Goal: Transaction & Acquisition: Purchase product/service

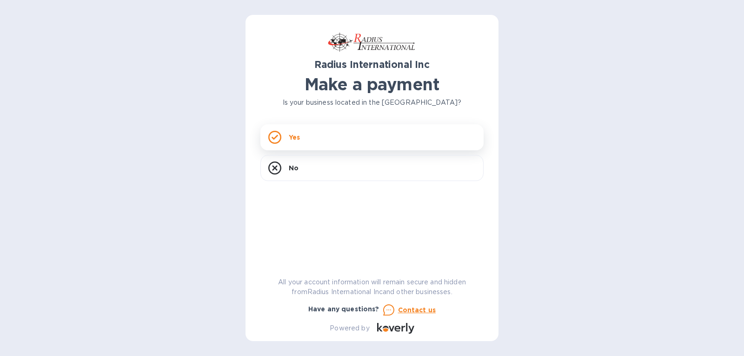
click at [318, 134] on div "Yes" at bounding box center [371, 137] width 223 height 26
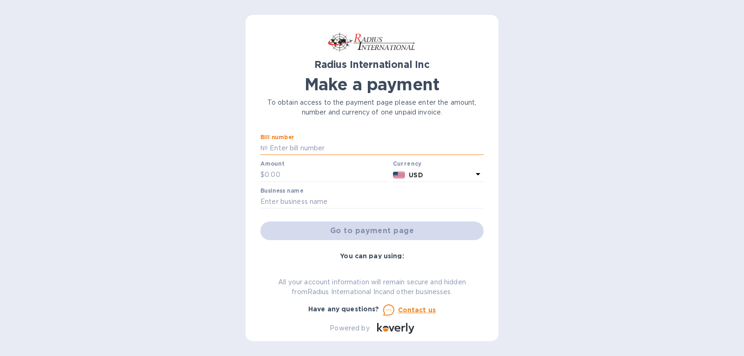
click at [306, 147] on input "text" at bounding box center [376, 148] width 216 height 14
type input "s"
type input "SSI00096830"
click at [295, 163] on div "Amount $" at bounding box center [324, 170] width 129 height 21
click at [291, 172] on input "text" at bounding box center [326, 175] width 125 height 14
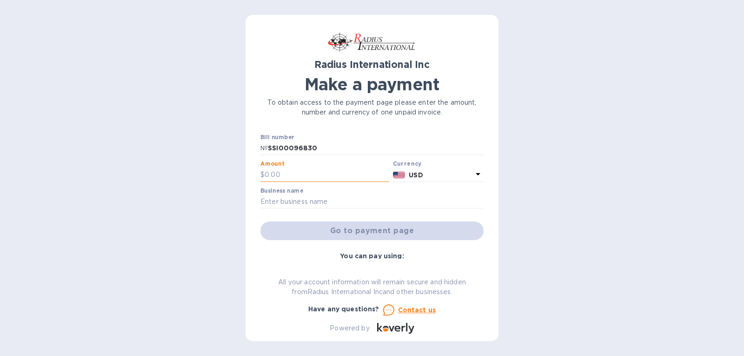
click at [290, 174] on input "text" at bounding box center [326, 175] width 125 height 14
type input "63,811.16"
click at [332, 203] on input "text" at bounding box center [371, 202] width 223 height 14
type input "OL Products Inc"
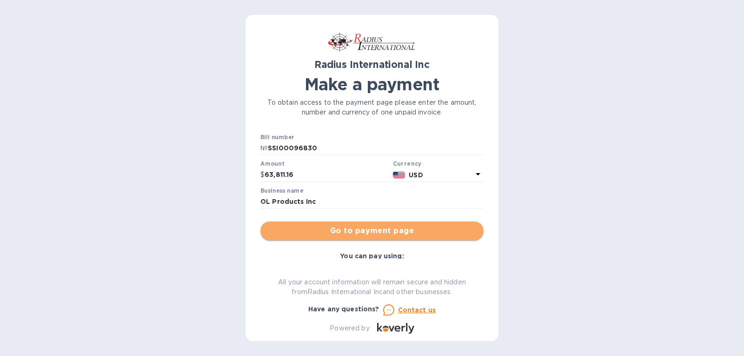
click at [397, 227] on span "Go to payment page" at bounding box center [372, 230] width 208 height 11
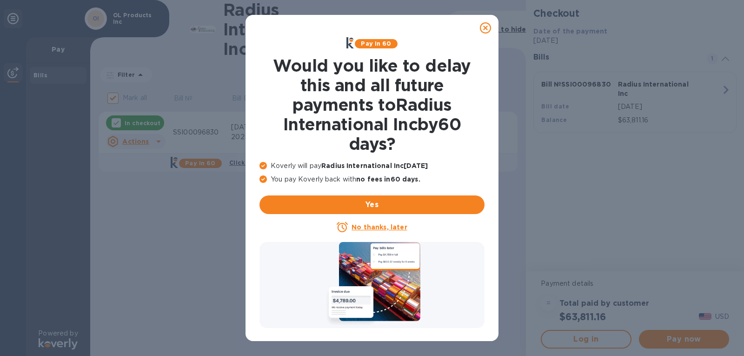
click at [376, 227] on u "No thanks, later" at bounding box center [378, 226] width 55 height 7
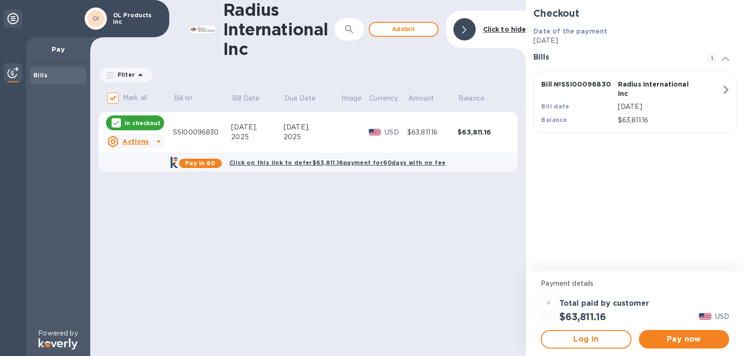
click at [157, 142] on icon at bounding box center [158, 141] width 11 height 11
click at [157, 142] on div at bounding box center [372, 178] width 744 height 356
click at [401, 30] on span "Add bill" at bounding box center [403, 29] width 53 height 11
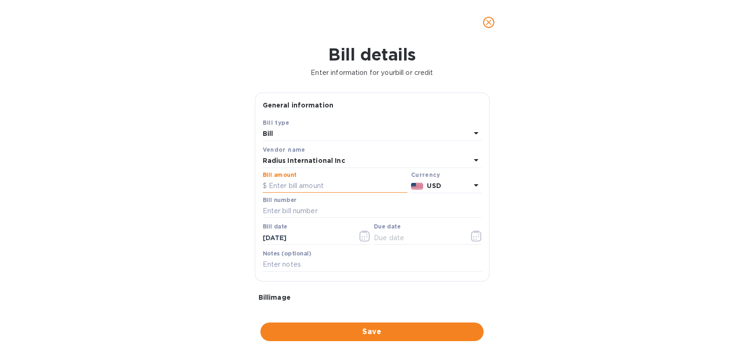
click at [338, 185] on input "text" at bounding box center [335, 186] width 145 height 14
type input "160.00"
click at [318, 209] on input "text" at bounding box center [372, 211] width 219 height 14
type input "SSI00095892"
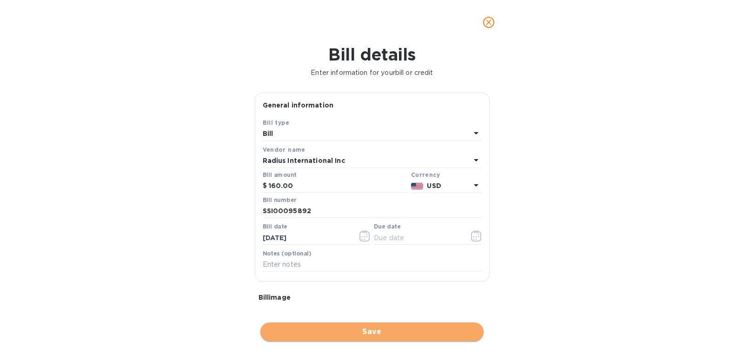
click at [383, 331] on span "Save" at bounding box center [372, 331] width 208 height 11
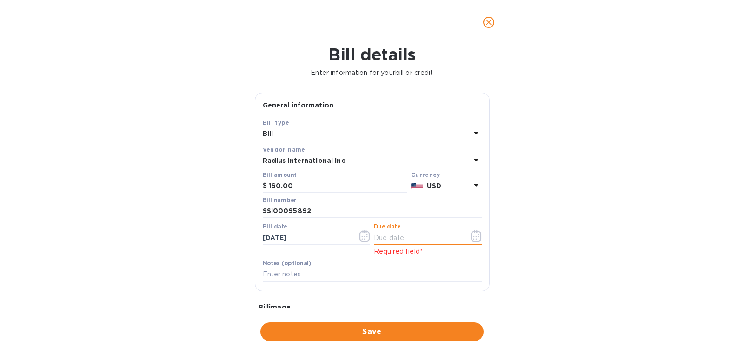
click at [414, 236] on input "text" at bounding box center [418, 238] width 88 height 14
click at [361, 237] on icon "button" at bounding box center [364, 235] width 11 height 11
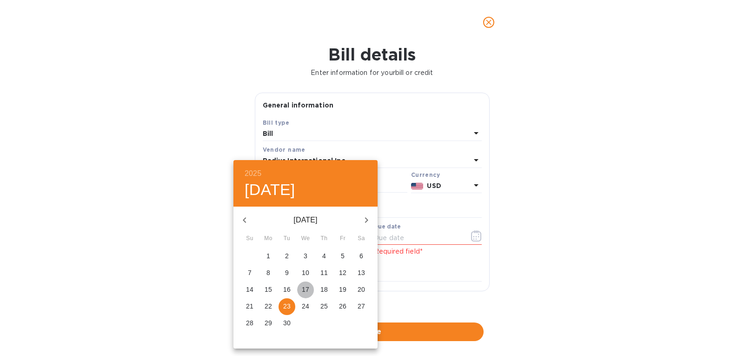
click at [305, 290] on p "17" at bounding box center [305, 288] width 7 height 9
type input "[DATE]"
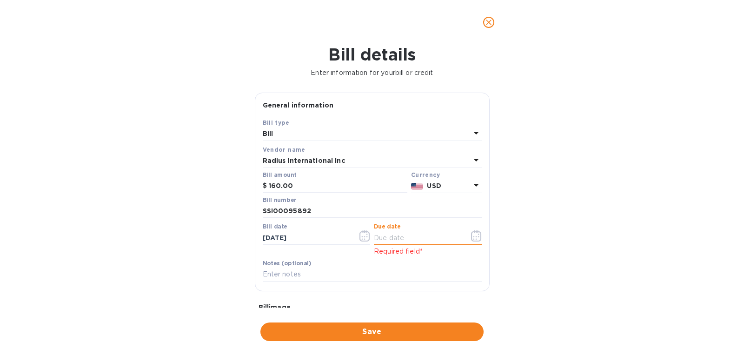
click at [414, 244] on input "text" at bounding box center [418, 238] width 88 height 14
click at [474, 238] on icon "button" at bounding box center [476, 235] width 11 height 11
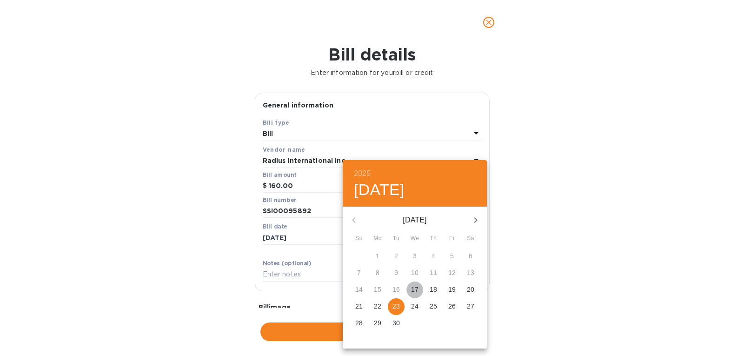
click at [416, 290] on p "17" at bounding box center [414, 288] width 7 height 9
type input "[DATE]"
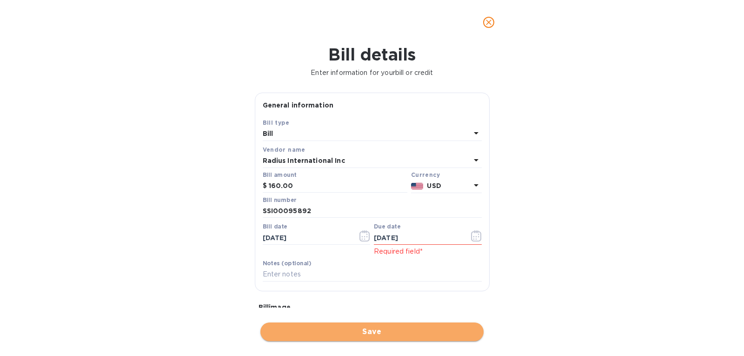
click at [380, 330] on span "Save" at bounding box center [372, 331] width 208 height 11
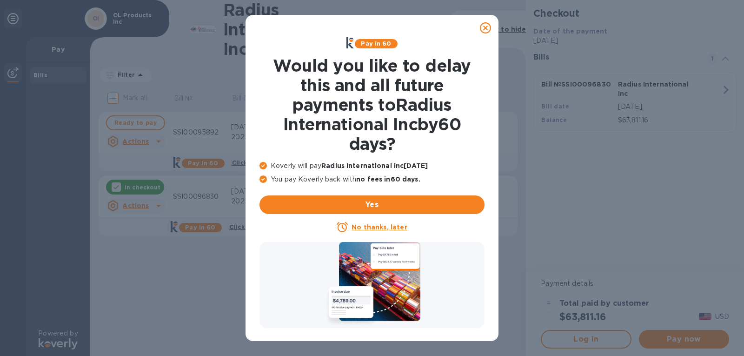
click at [367, 227] on u "No thanks, later" at bounding box center [378, 226] width 55 height 7
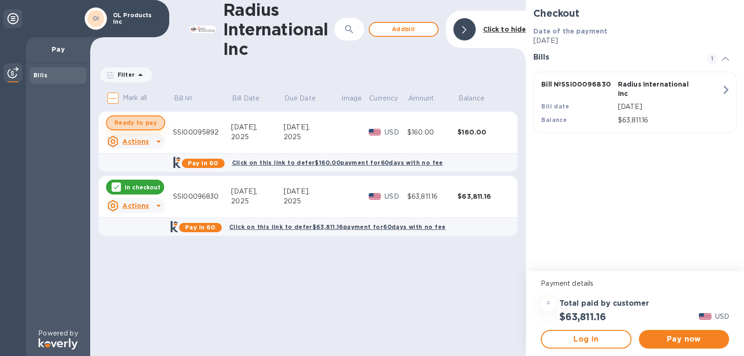
click at [142, 124] on span "Ready to pay" at bounding box center [135, 122] width 42 height 11
checkbox input "true"
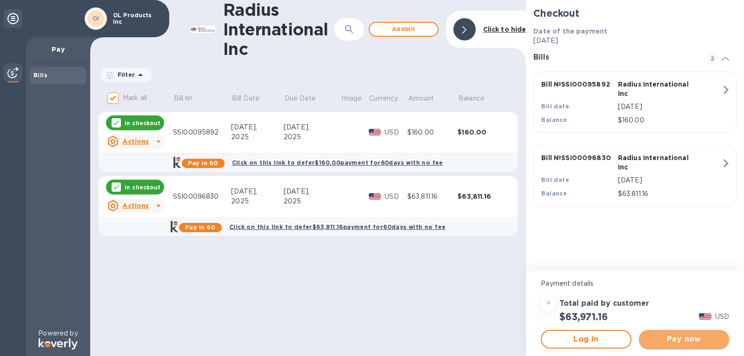
click at [680, 339] on span "Pay now" at bounding box center [683, 338] width 75 height 11
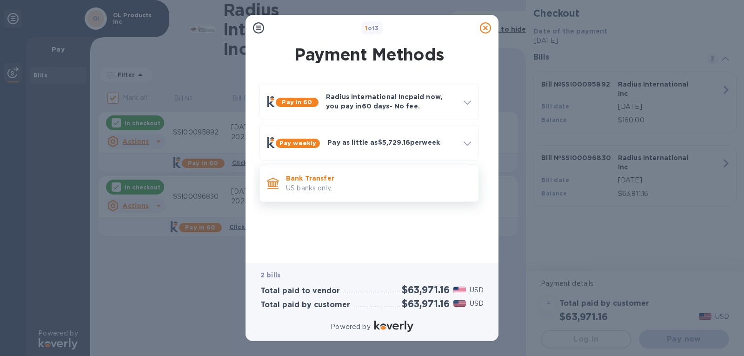
click at [306, 189] on p "US banks only." at bounding box center [378, 188] width 185 height 10
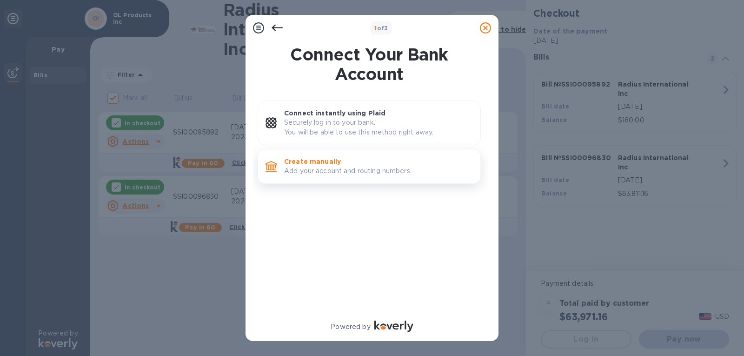
click at [317, 166] on p "Add your account and routing numbers." at bounding box center [378, 171] width 189 height 10
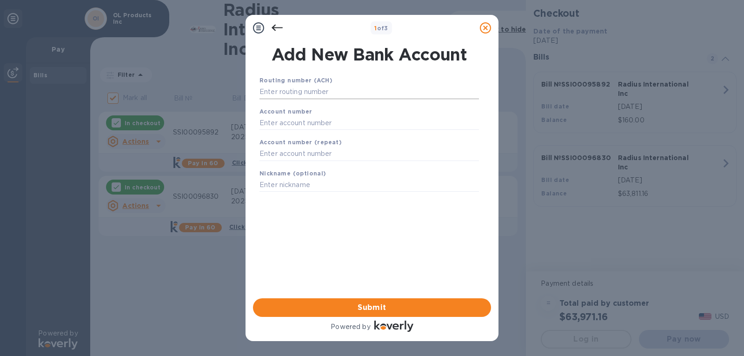
click at [310, 91] on input "text" at bounding box center [368, 92] width 219 height 14
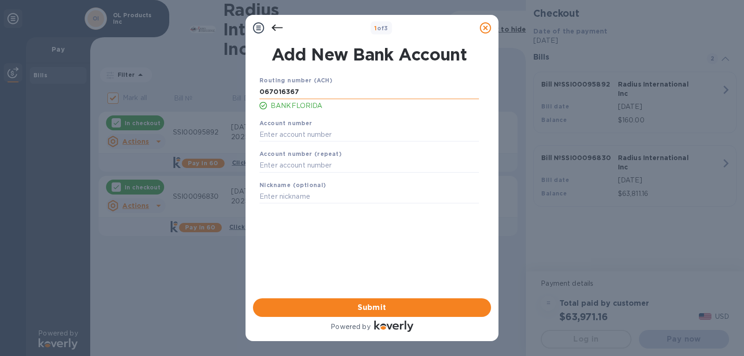
type input "067016367"
type input "200019503"
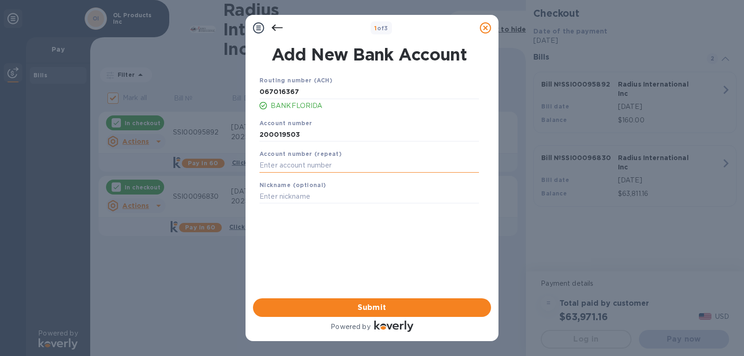
click at [329, 166] on input "text" at bounding box center [368, 165] width 219 height 14
type input "200019503"
click at [325, 191] on input "text" at bounding box center [368, 197] width 219 height 14
type input "OL Products Inc"
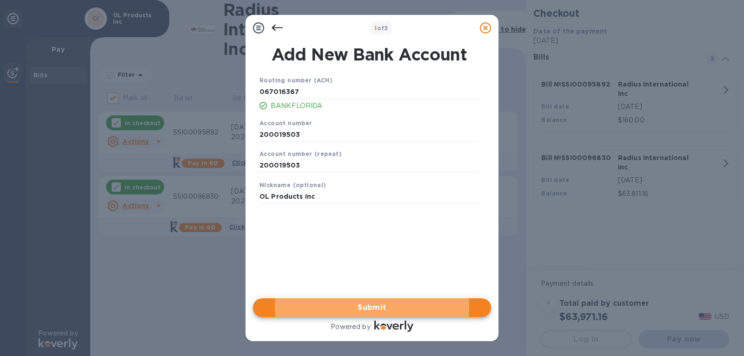
click at [387, 304] on span "Submit" at bounding box center [371, 307] width 223 height 11
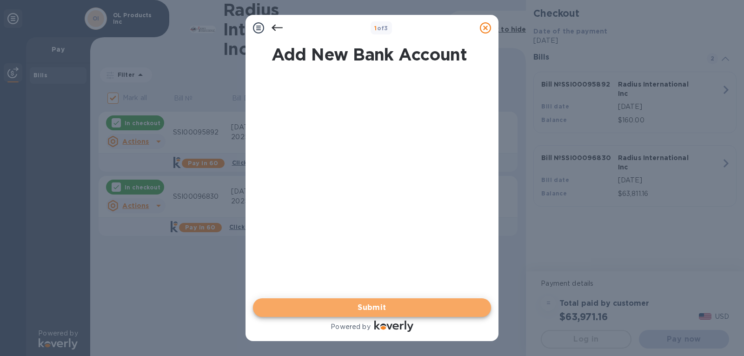
click at [374, 308] on span "Submit" at bounding box center [371, 307] width 223 height 11
